Goal: Use online tool/utility

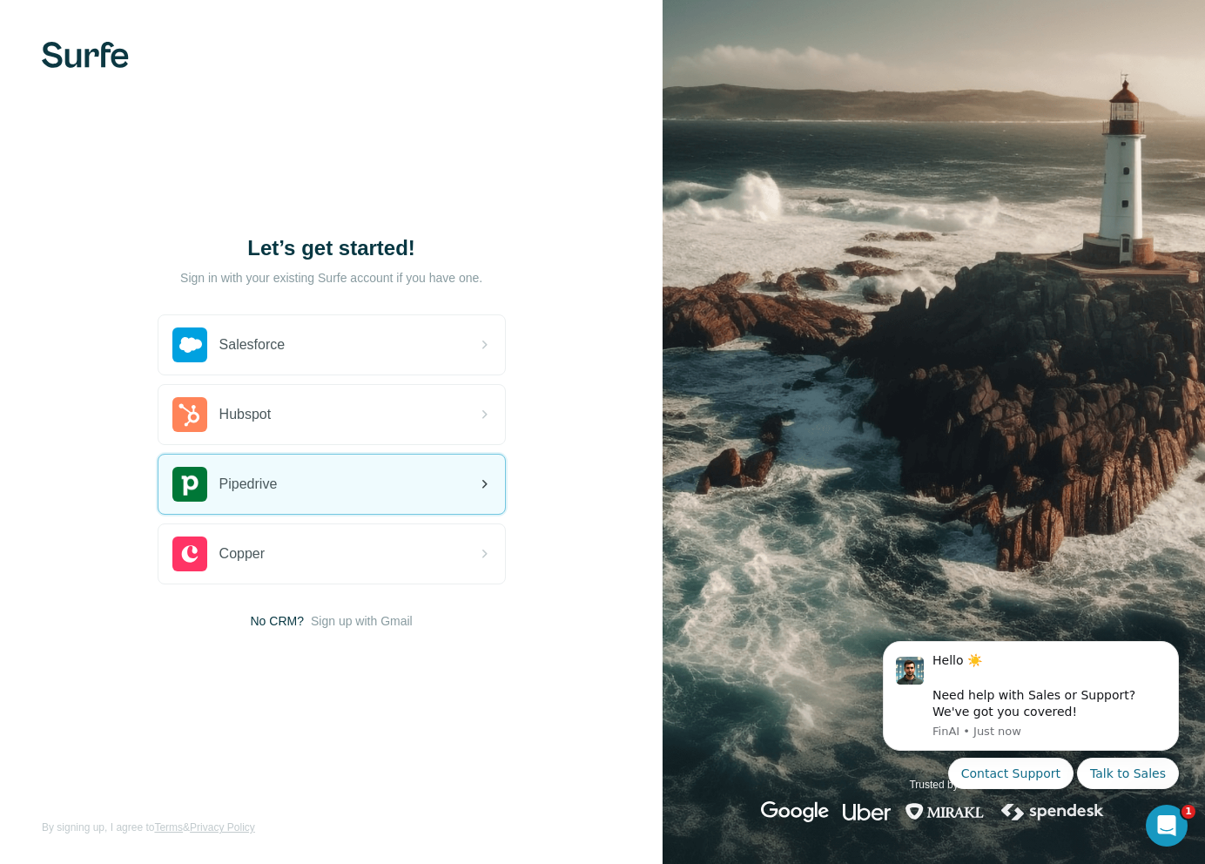
click at [303, 486] on div "Pipedrive" at bounding box center [331, 484] width 347 height 59
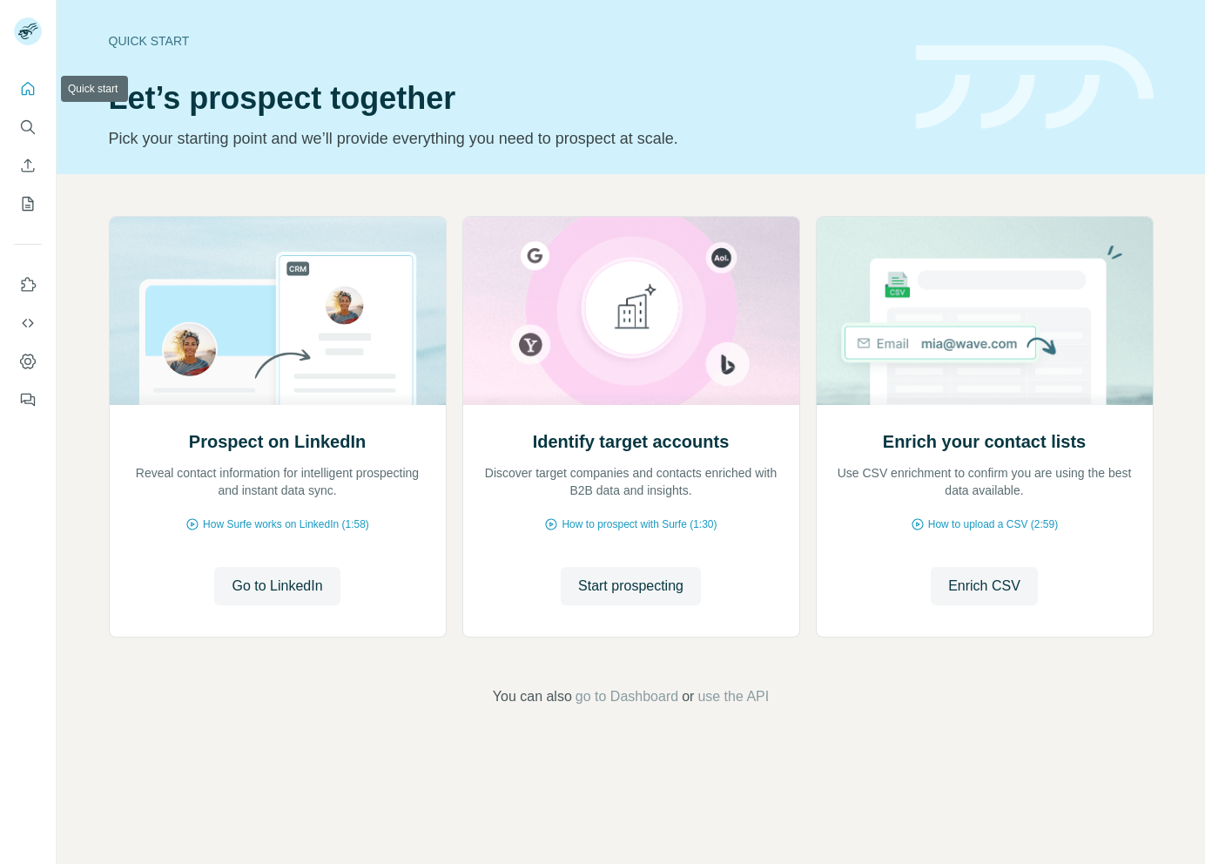
click at [27, 112] on button "Search" at bounding box center [28, 126] width 28 height 31
click at [30, 126] on icon "Search" at bounding box center [27, 126] width 17 height 17
